Goal: Task Accomplishment & Management: Manage account settings

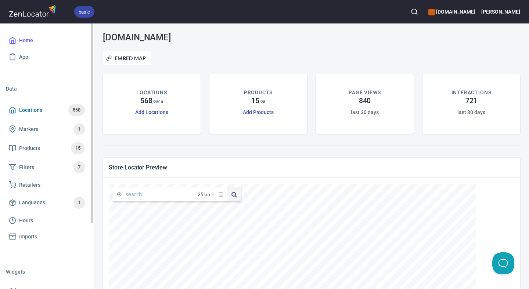
click at [27, 105] on span "Locations 568" at bounding box center [47, 110] width 76 height 12
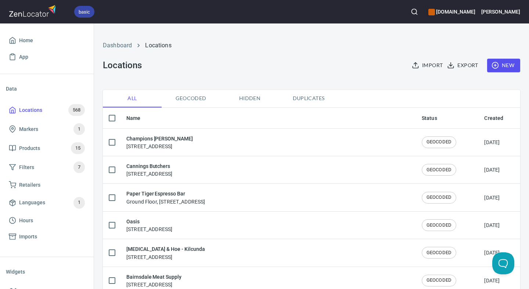
checkbox input "false"
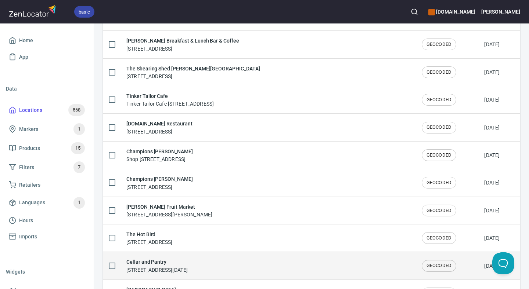
scroll to position [615, 0]
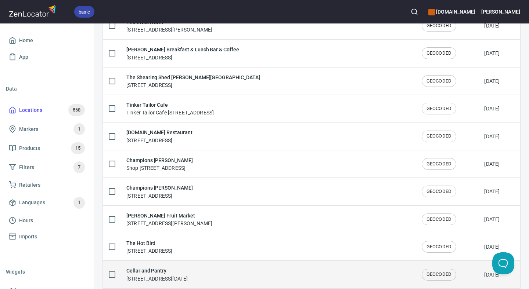
click at [155, 273] on h6 "Cellar and Pantry" at bounding box center [156, 271] width 61 height 8
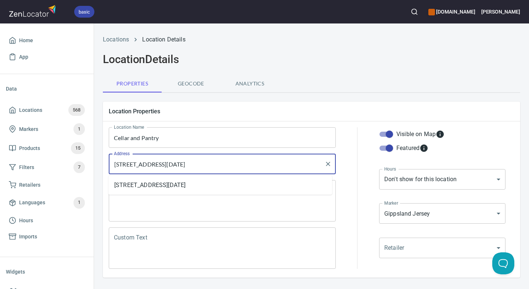
drag, startPoint x: 254, startPoint y: 165, endPoint x: 113, endPoint y: 162, distance: 141.0
click at [113, 162] on input "[STREET_ADDRESS][DATE]" at bounding box center [216, 164] width 209 height 14
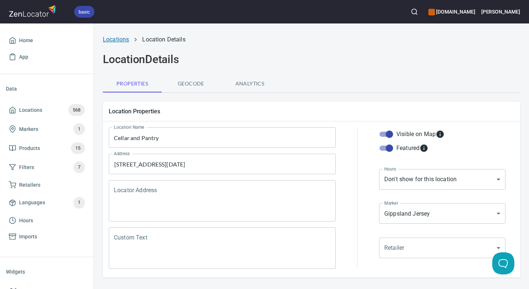
click at [120, 40] on link "Locations" at bounding box center [116, 39] width 26 height 7
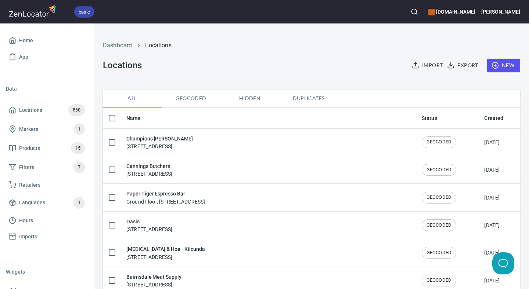
click at [421, 12] on button "button" at bounding box center [414, 12] width 16 height 16
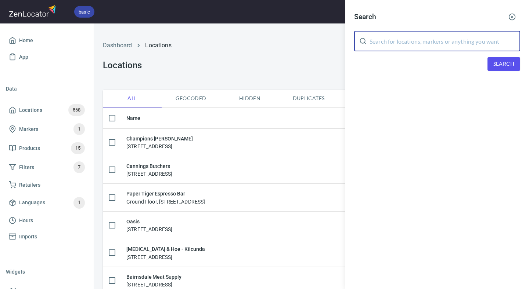
drag, startPoint x: 468, startPoint y: 41, endPoint x: 495, endPoint y: 57, distance: 30.7
click at [468, 41] on input "text" at bounding box center [444, 41] width 151 height 21
paste input "[STREET_ADDRESS][DATE]"
type input "[STREET_ADDRESS][DATE]"
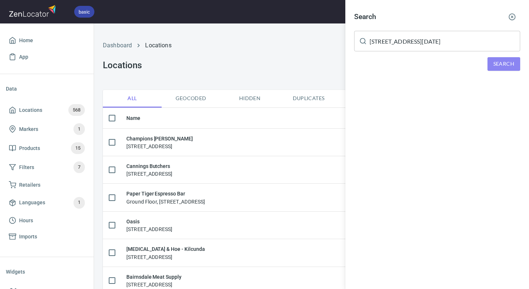
click at [506, 63] on span "Search" at bounding box center [503, 63] width 21 height 9
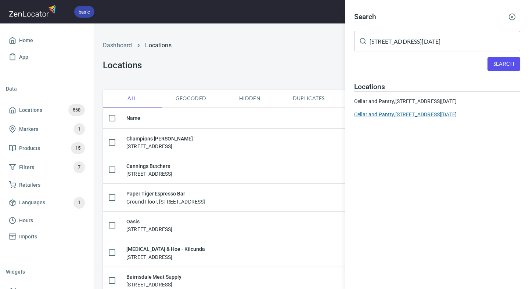
click at [411, 118] on div "Cellar and Pantry, [STREET_ADDRESS][DATE]" at bounding box center [437, 114] width 166 height 7
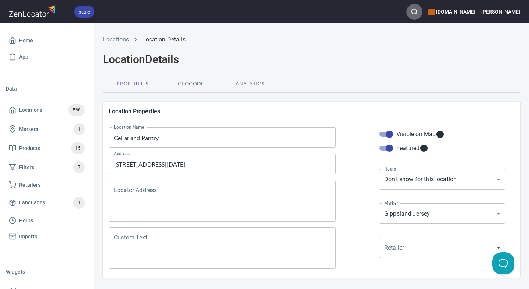
click at [417, 14] on line "button" at bounding box center [416, 13] width 1 height 1
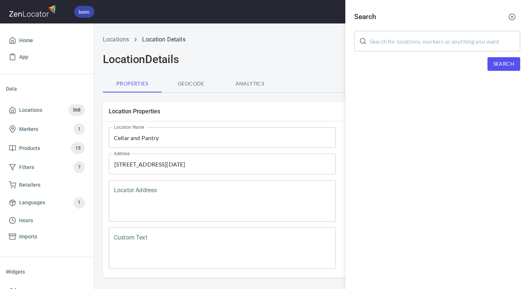
click at [467, 39] on input "text" at bounding box center [444, 41] width 151 height 21
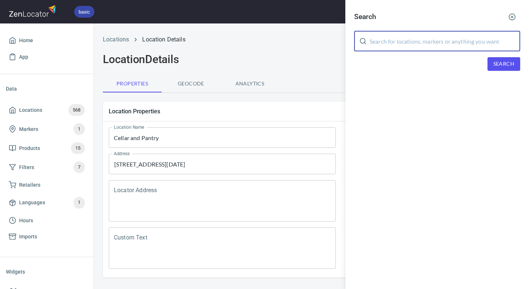
paste input "[STREET_ADDRESS][DATE]"
type input "[STREET_ADDRESS][DATE]"
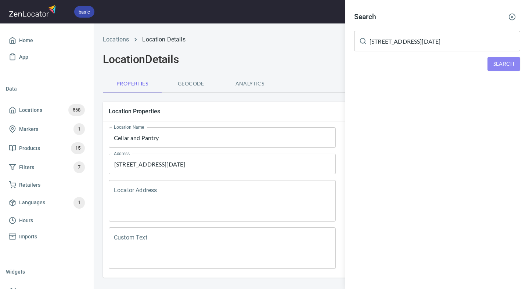
click at [510, 62] on span "Search" at bounding box center [503, 63] width 21 height 9
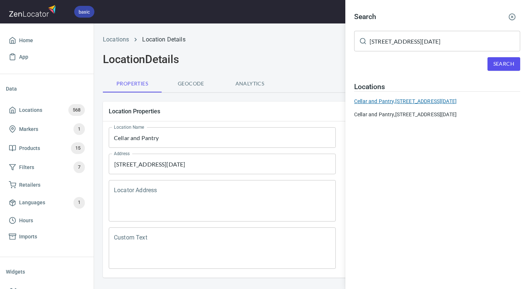
click at [418, 101] on div "Cellar and Pantry, [STREET_ADDRESS][DATE]" at bounding box center [437, 101] width 166 height 7
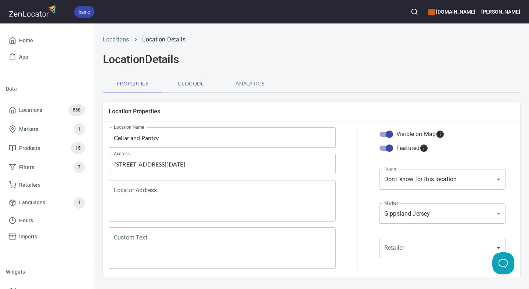
checkbox input "false"
click at [385, 133] on input "Visible on Map" at bounding box center [389, 134] width 42 height 14
checkbox input "false"
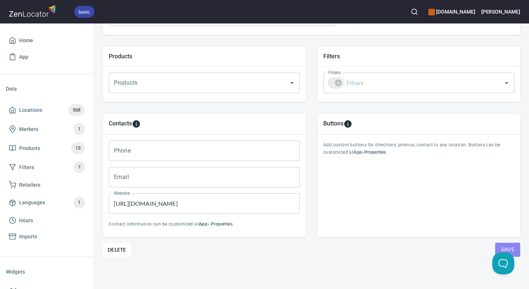
click at [503, 246] on span "Save" at bounding box center [507, 249] width 13 height 9
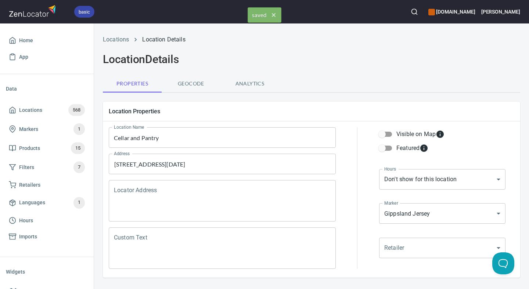
click at [417, 13] on line "button" at bounding box center [416, 13] width 1 height 1
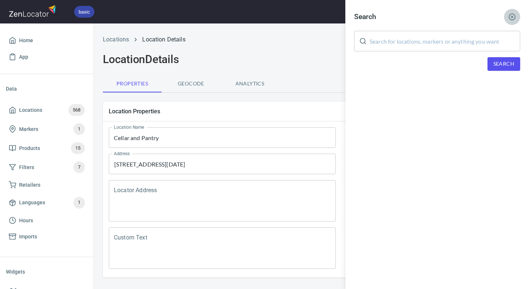
click at [513, 15] on icon "button" at bounding box center [511, 16] width 7 height 7
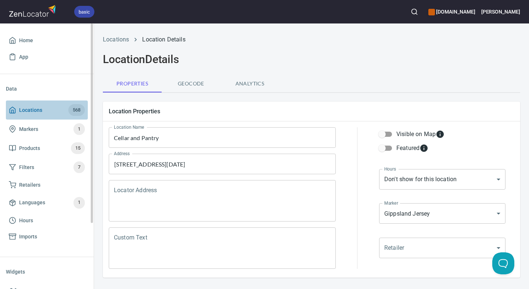
click at [36, 105] on span "Locations 568" at bounding box center [47, 110] width 76 height 12
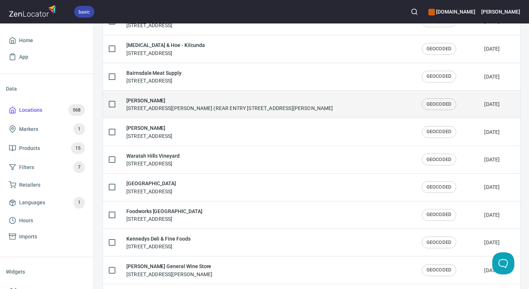
scroll to position [206, 0]
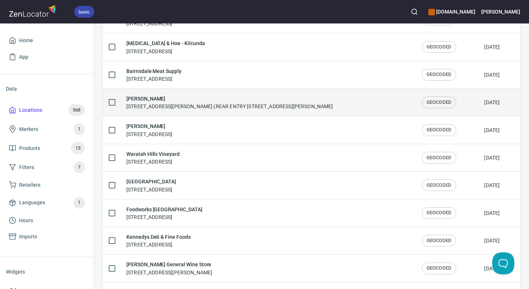
click at [322, 101] on div "[PERSON_NAME] [STREET_ADDRESS][PERSON_NAME] (REAR ENTRY [STREET_ADDRESS][PERSON…" at bounding box center [267, 102] width 283 height 15
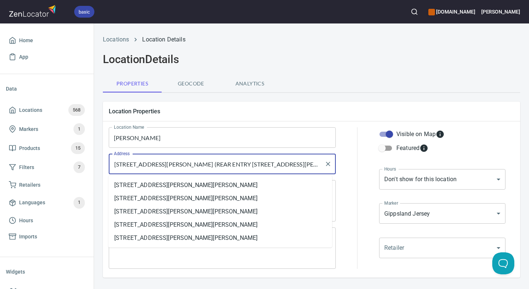
drag, startPoint x: 138, startPoint y: 164, endPoint x: 166, endPoint y: 165, distance: 28.3
click at [166, 165] on input "[STREET_ADDRESS][PERSON_NAME] (REAR ENTRY [STREET_ADDRESS][PERSON_NAME]" at bounding box center [216, 164] width 209 height 14
click at [307, 169] on input "[STREET_ADDRESS][PERSON_NAME] (REAR ENTRY [STREET_ADDRESS][PERSON_NAME]" at bounding box center [216, 164] width 209 height 14
click at [218, 184] on li "[STREET_ADDRESS][PERSON_NAME][PERSON_NAME]" at bounding box center [220, 185] width 224 height 13
type input "[STREET_ADDRESS][PERSON_NAME][PERSON_NAME]"
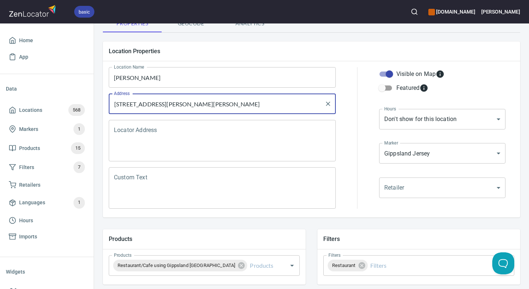
scroll to position [248, 0]
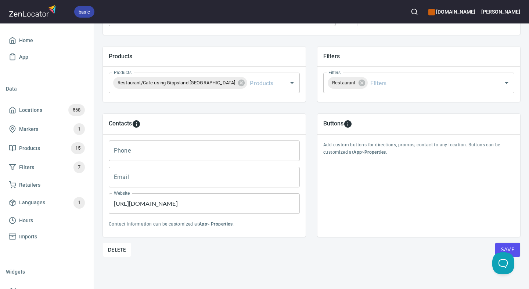
click at [509, 243] on button "Save" at bounding box center [507, 250] width 25 height 14
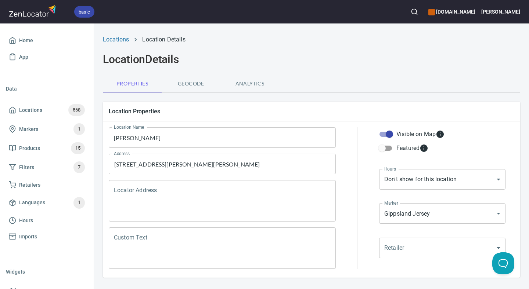
click at [118, 39] on link "Locations" at bounding box center [116, 39] width 26 height 7
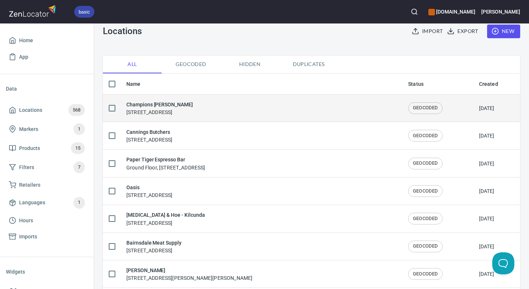
scroll to position [34, 0]
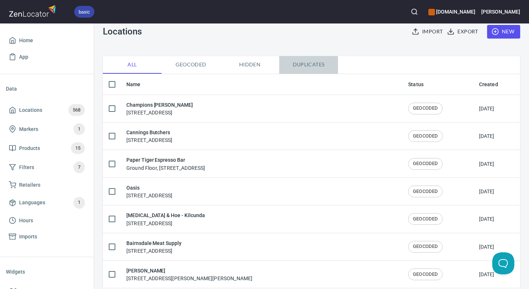
click at [296, 65] on span "Duplicates" at bounding box center [308, 64] width 50 height 9
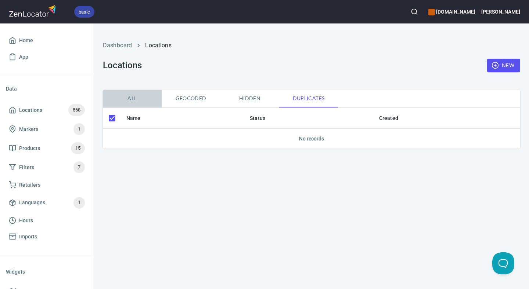
click at [145, 96] on span "All" at bounding box center [132, 98] width 50 height 9
checkbox input "false"
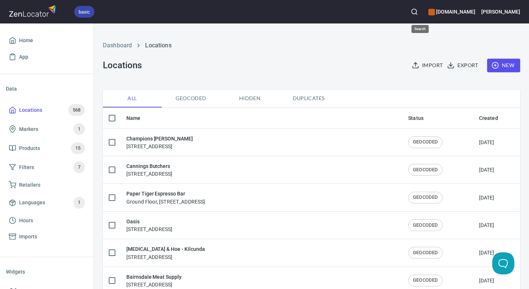
click at [420, 11] on button "button" at bounding box center [414, 12] width 16 height 16
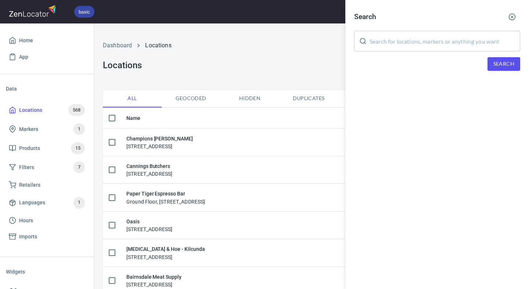
click at [448, 36] on input "text" at bounding box center [444, 41] width 151 height 21
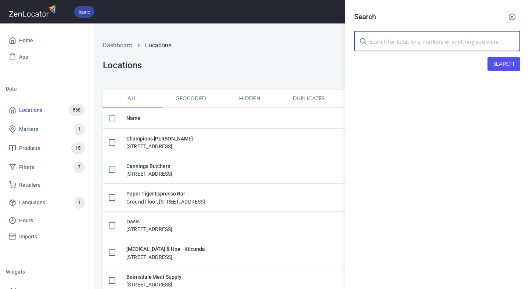
paste input "[DATE]"
click at [496, 67] on span "Search" at bounding box center [503, 63] width 21 height 9
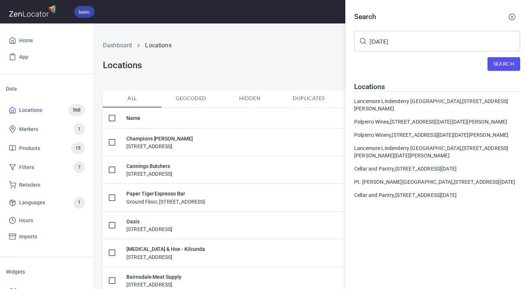
drag, startPoint x: 404, startPoint y: 37, endPoint x: 303, endPoint y: 29, distance: 100.9
click at [279, 26] on div "Search [GEOGRAPHIC_DATA] ​ Search Locations [GEOGRAPHIC_DATA][DATE], [STREET_AD…" at bounding box center [264, 144] width 529 height 289
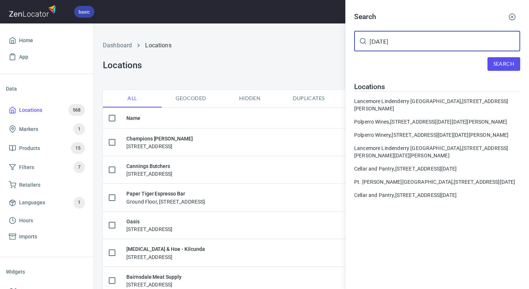
paste input "Truffles"
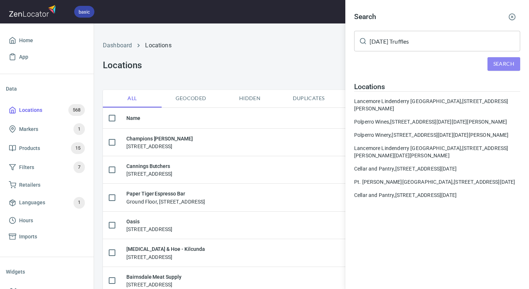
click at [505, 62] on span "Search" at bounding box center [503, 63] width 21 height 9
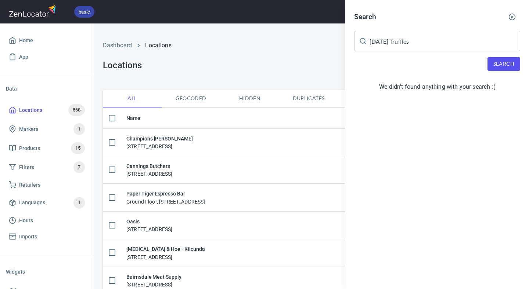
click at [400, 50] on input "[DATE] Truffles" at bounding box center [444, 41] width 151 height 21
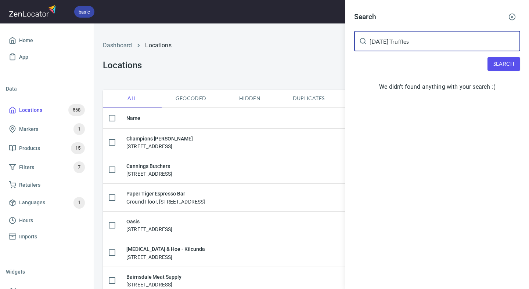
click at [401, 47] on input "[DATE] Truffles" at bounding box center [444, 41] width 151 height 21
click at [401, 44] on input "[DATE] Truffles" at bounding box center [444, 41] width 151 height 21
type input "[DATE]"
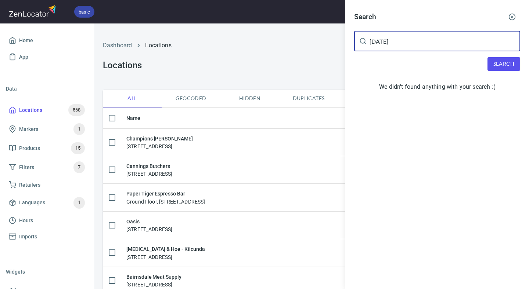
click at [517, 71] on button "Search" at bounding box center [503, 64] width 33 height 14
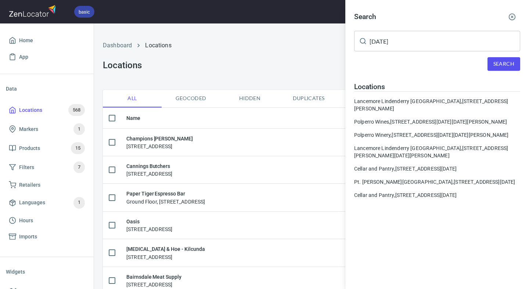
click at [443, 50] on input "[DATE]" at bounding box center [444, 41] width 151 height 21
click at [509, 17] on circle "button" at bounding box center [512, 17] width 6 height 6
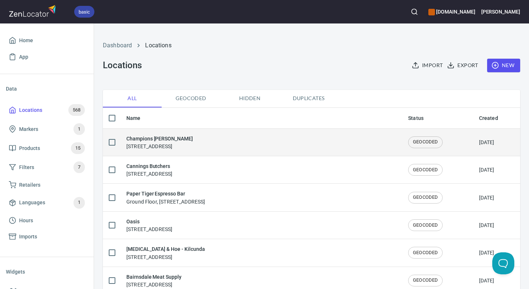
click at [166, 140] on h6 "Champions [PERSON_NAME]" at bounding box center [159, 139] width 66 height 8
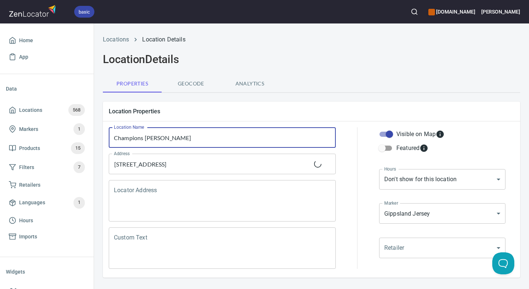
drag, startPoint x: 186, startPoint y: 136, endPoint x: 115, endPoint y: 134, distance: 71.3
click at [115, 134] on input "Champions [PERSON_NAME]" at bounding box center [222, 137] width 227 height 21
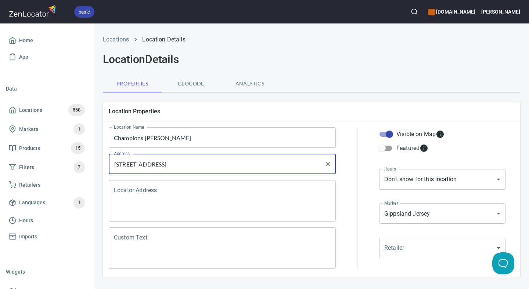
click at [240, 166] on input "[STREET_ADDRESS]" at bounding box center [216, 164] width 209 height 14
click at [113, 166] on input "[STREET_ADDRESS]" at bounding box center [216, 164] width 209 height 14
drag, startPoint x: 200, startPoint y: 165, endPoint x: 350, endPoint y: 183, distance: 151.7
click at [350, 183] on div "Location Name Champions [PERSON_NAME] Location Name Address [GEOGRAPHIC_DATA] A…" at bounding box center [311, 198] width 414 height 151
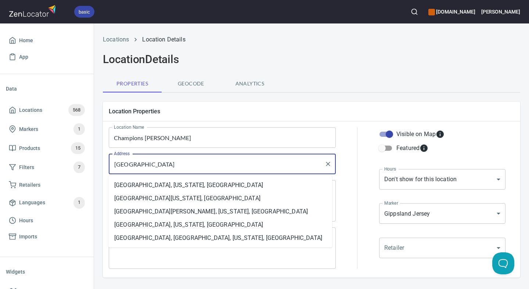
type input "[GEOGRAPHIC_DATA]"
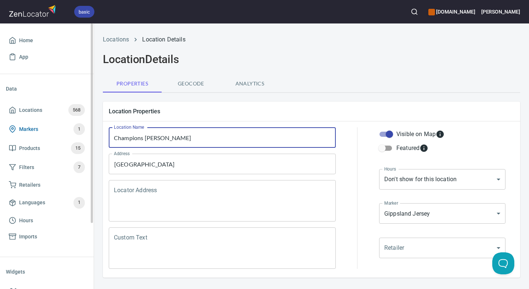
drag, startPoint x: 186, startPoint y: 137, endPoint x: 82, endPoint y: 131, distance: 104.8
click at [82, 131] on div "basic [DOMAIN_NAME] [PERSON_NAME] Home App Data Locations 568 Markers 1 Product…" at bounding box center [264, 144] width 529 height 289
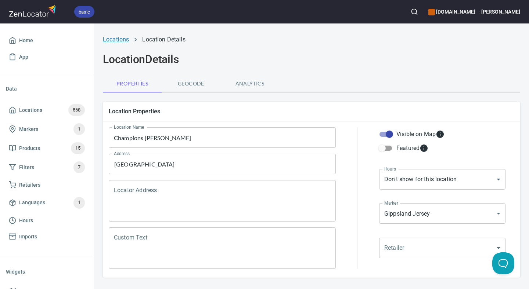
click at [123, 37] on link "Locations" at bounding box center [116, 39] width 26 height 7
